Goal: Transaction & Acquisition: Purchase product/service

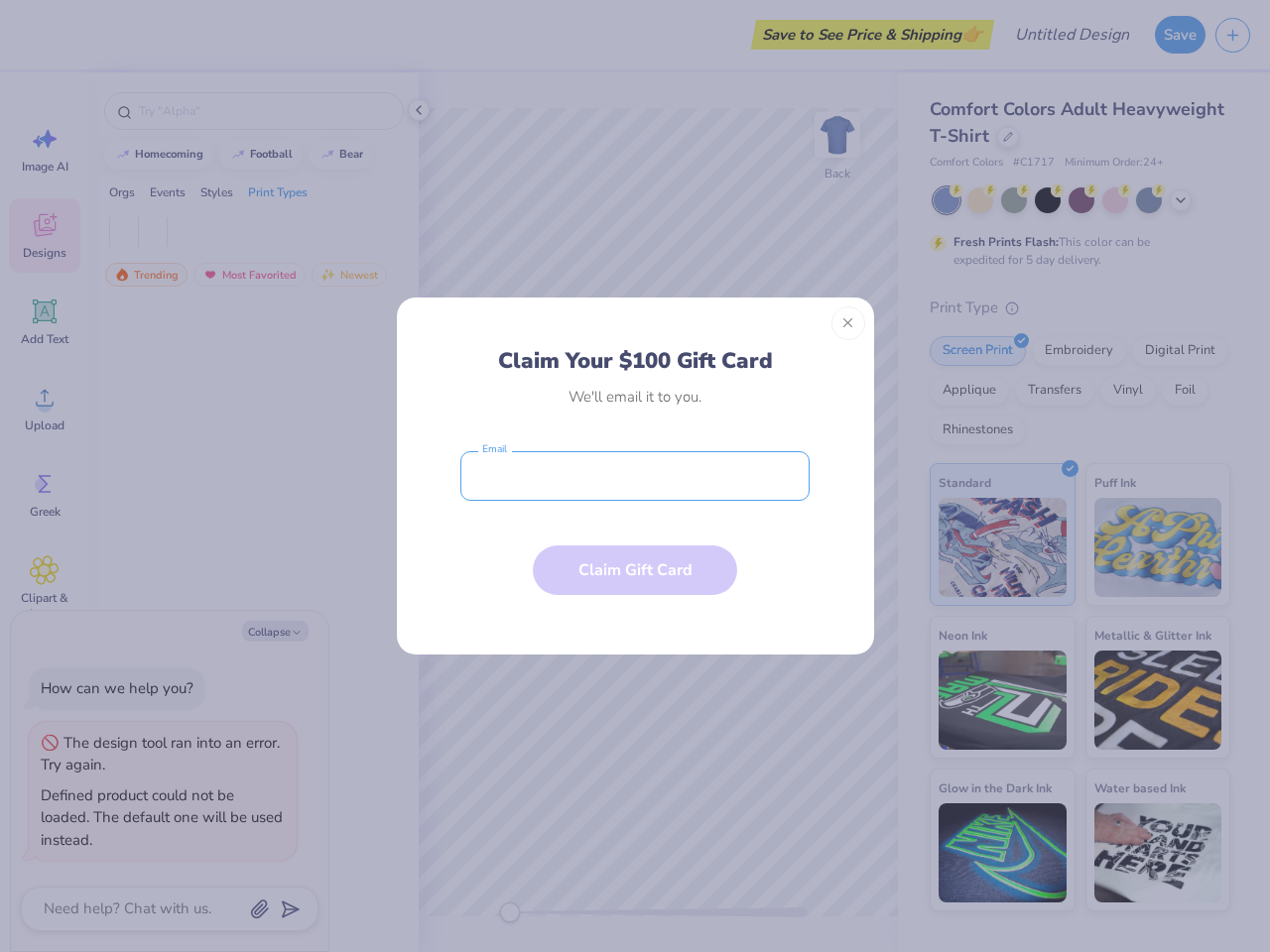
type textarea "x"
click at [635, 476] on input "email" at bounding box center [635, 476] width 349 height 50
click at [849, 323] on button "Close" at bounding box center [849, 323] width 34 height 34
